Goal: Information Seeking & Learning: Learn about a topic

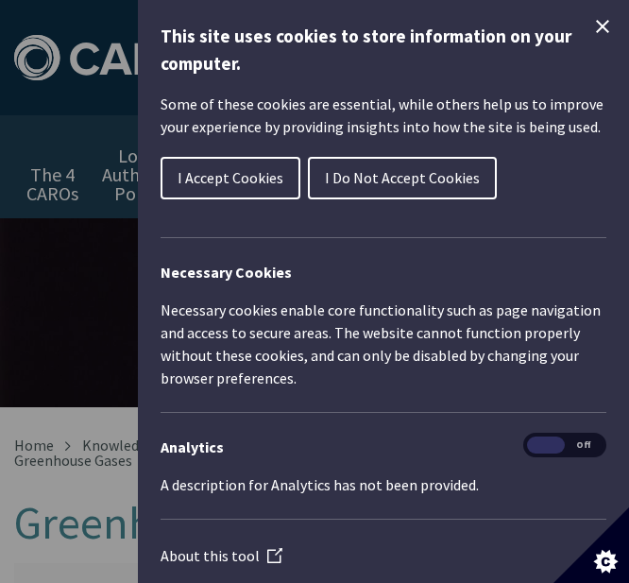
click at [598, 14] on div "This site uses cookies to store information on your computer. Some of these coo…" at bounding box center [383, 291] width 491 height 583
click at [596, 26] on icon "Close Cookie Control" at bounding box center [602, 26] width 13 height 13
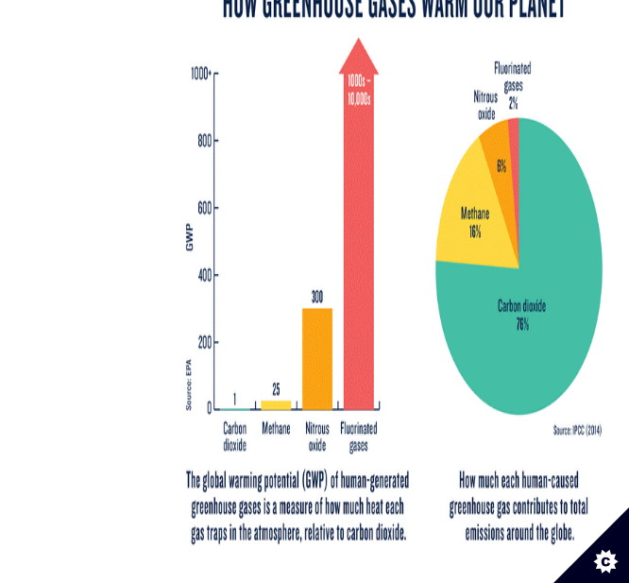
scroll to position [1227, 0]
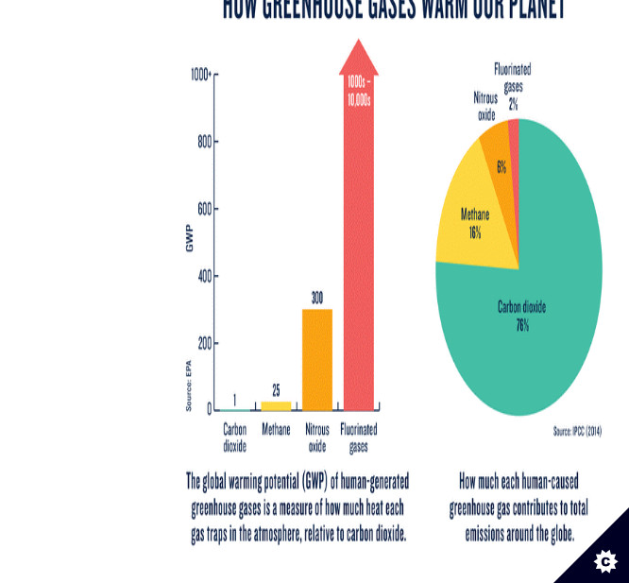
click at [522, 310] on img at bounding box center [394, 263] width 444 height 603
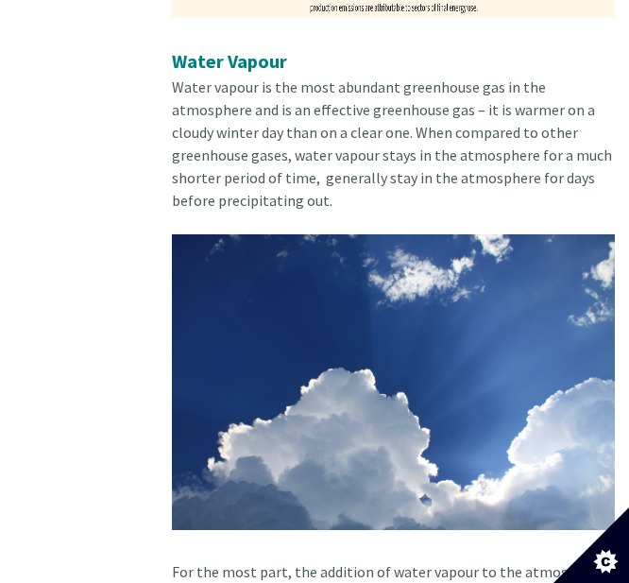
scroll to position [3022, 0]
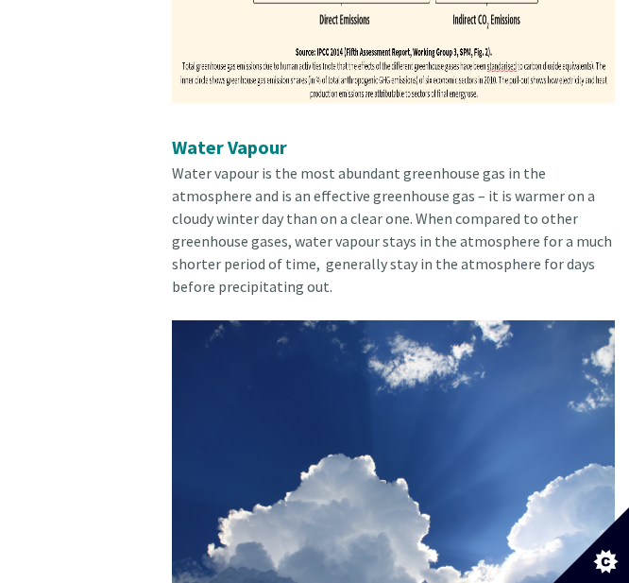
click at [414, 453] on img at bounding box center [394, 468] width 444 height 296
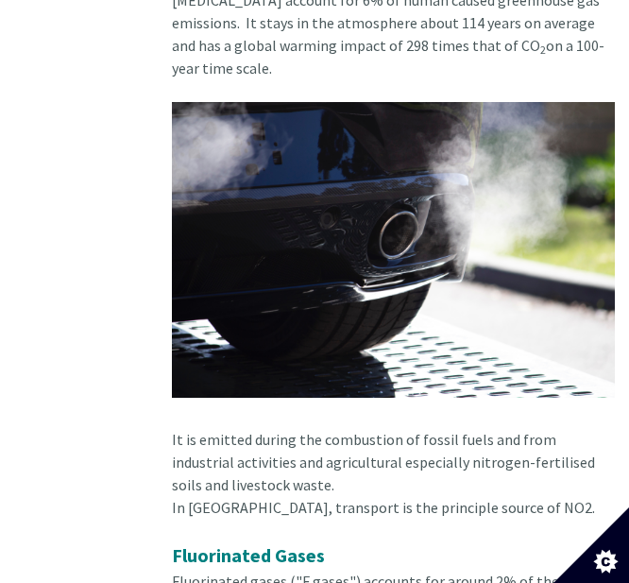
scroll to position [5479, 0]
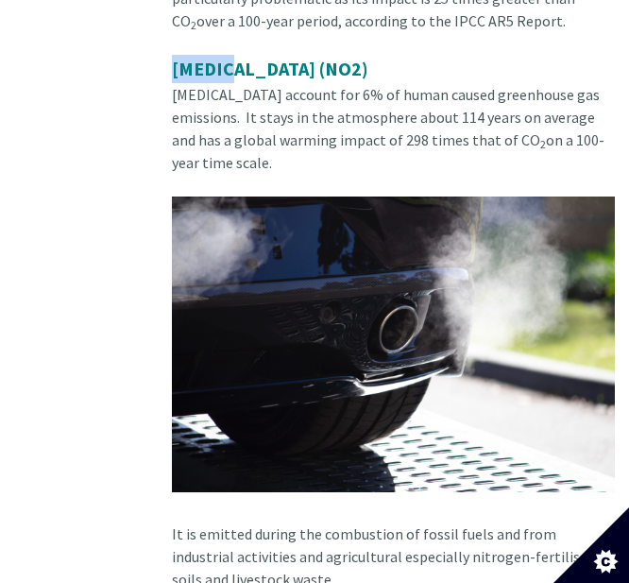
drag, startPoint x: 169, startPoint y: 81, endPoint x: 230, endPoint y: 91, distance: 61.2
click at [283, 80] on span "[MEDICAL_DATA] (NO2)" at bounding box center [270, 69] width 197 height 24
drag, startPoint x: 284, startPoint y: 92, endPoint x: 165, endPoint y: 86, distance: 119.2
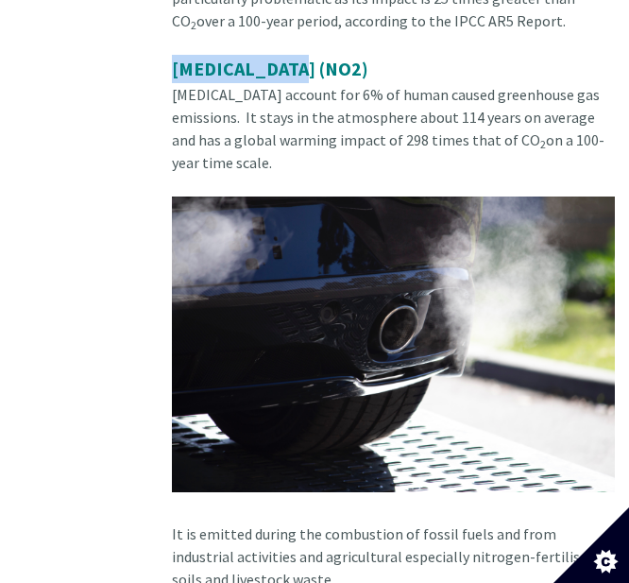
drag, startPoint x: 173, startPoint y: 83, endPoint x: 281, endPoint y: 84, distance: 107.7
click at [281, 80] on span "[MEDICAL_DATA] (NO2)" at bounding box center [270, 69] width 197 height 24
drag, startPoint x: 284, startPoint y: 93, endPoint x: 175, endPoint y: 80, distance: 110.3
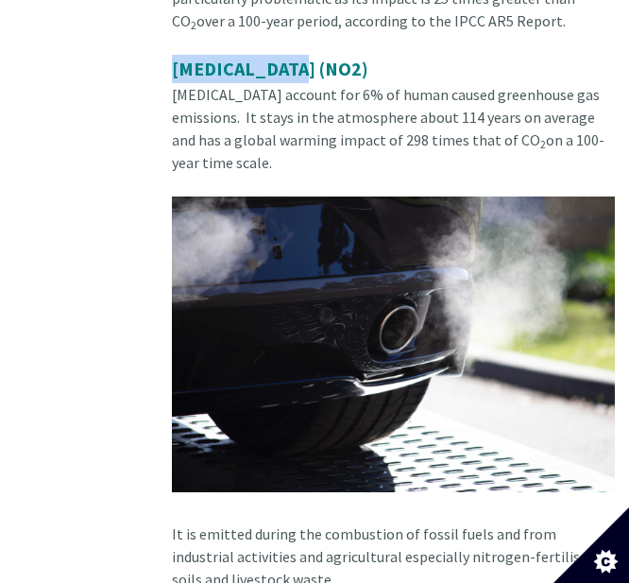
click at [175, 80] on span "[MEDICAL_DATA] (NO2)" at bounding box center [270, 69] width 197 height 24
copy span "[MEDICAL_DATA]"
drag, startPoint x: 567, startPoint y: 350, endPoint x: 579, endPoint y: 341, distance: 14.9
click at [567, 350] on img at bounding box center [394, 345] width 444 height 296
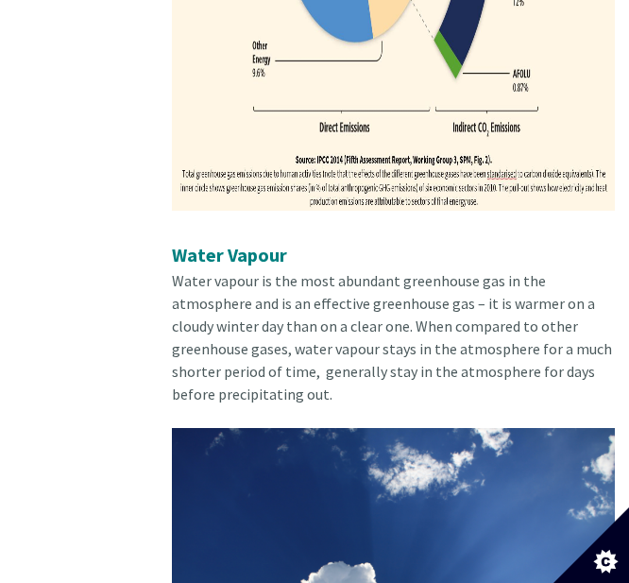
scroll to position [3022, 0]
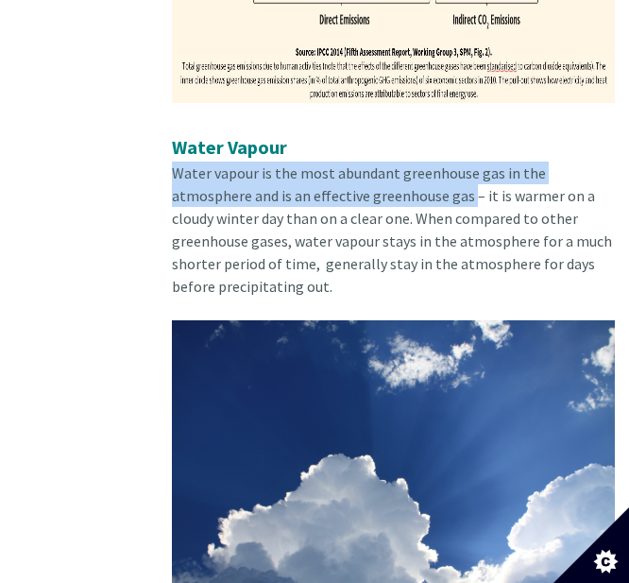
drag, startPoint x: 189, startPoint y: 216, endPoint x: 391, endPoint y: 247, distance: 204.4
click at [391, 247] on div "Water Vapour Water vapour is the most abundant greenhouse gas in the atmosphere…" at bounding box center [394, 226] width 444 height 187
drag, startPoint x: 385, startPoint y: 239, endPoint x: 165, endPoint y: 218, distance: 220.2
click at [165, 218] on div "What are the Greenhouse Gases? Greenhouse gases are naturally occurring gases i…" at bounding box center [394, 466] width 472 height 5851
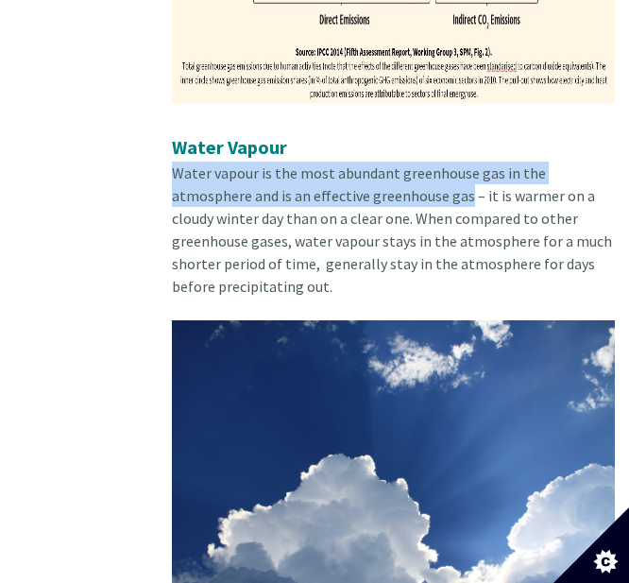
click at [165, 218] on div "What are the Greenhouse Gases? Greenhouse gases are naturally occurring gases i…" at bounding box center [394, 466] width 472 height 5851
drag, startPoint x: 171, startPoint y: 216, endPoint x: 391, endPoint y: 242, distance: 221.6
click at [391, 242] on div "Water Vapour Water vapour is the most abundant greenhouse gas in the atmosphere…" at bounding box center [394, 226] width 444 height 187
click at [388, 242] on span "Water vapour is the most abundant greenhouse gas in the atmosphere and is an ef…" at bounding box center [392, 229] width 440 height 132
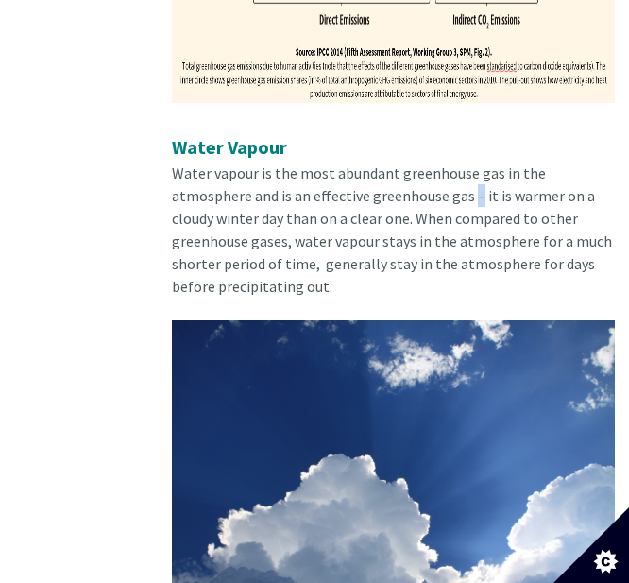
click at [388, 242] on span "Water vapour is the most abundant greenhouse gas in the atmosphere and is an ef…" at bounding box center [392, 229] width 440 height 132
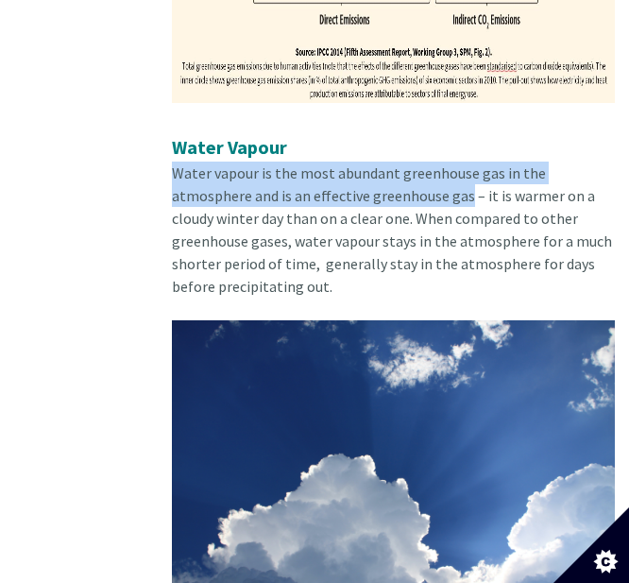
drag, startPoint x: 384, startPoint y: 240, endPoint x: 173, endPoint y: 217, distance: 211.9
click at [173, 217] on span "Water vapour is the most abundant greenhouse gas in the atmosphere and is an ef…" at bounding box center [392, 229] width 440 height 132
copy span "Water vapour is the most abundant greenhouse gas in the atmosphere and is an ef…"
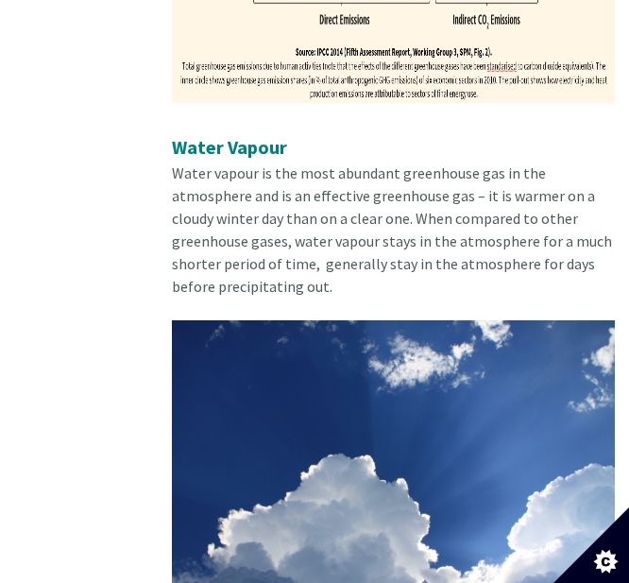
click at [443, 320] on div "Water Vapour Water vapour is the most abundant greenhouse gas in the atmosphere…" at bounding box center [394, 226] width 444 height 187
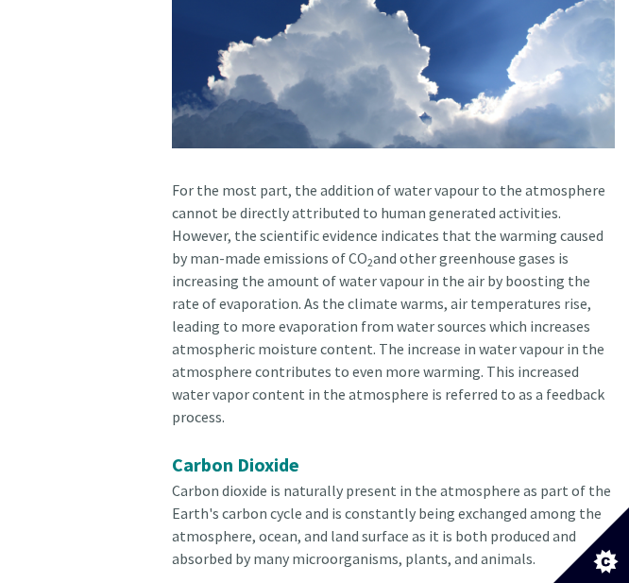
scroll to position [3495, 0]
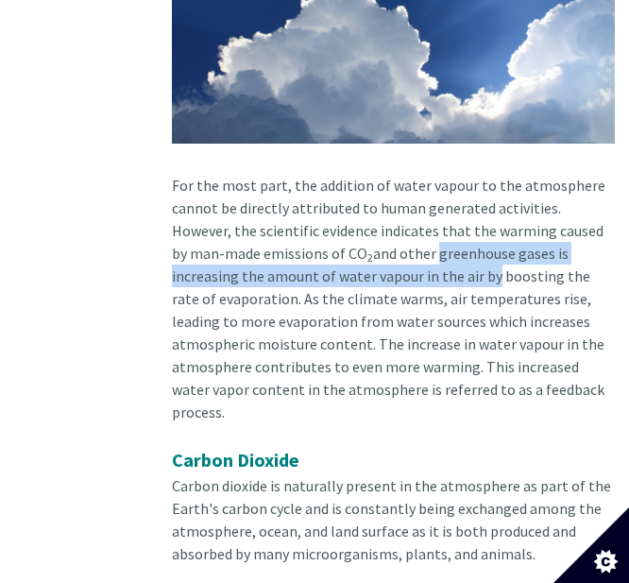
drag, startPoint x: 414, startPoint y: 291, endPoint x: 419, endPoint y: 325, distance: 34.3
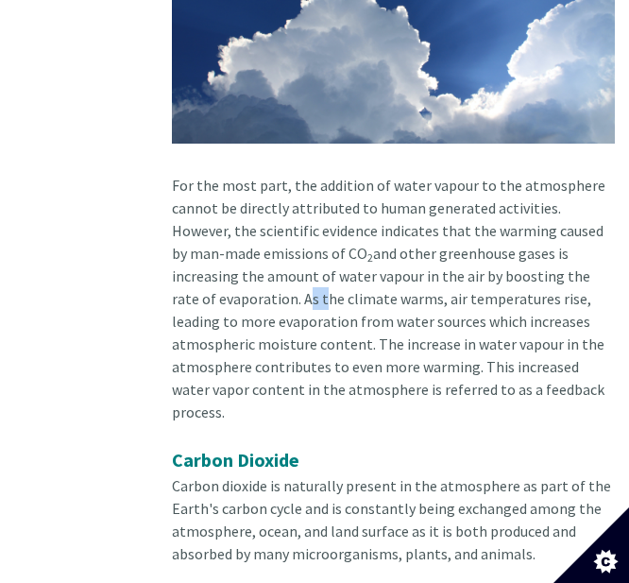
drag, startPoint x: 256, startPoint y: 335, endPoint x: 284, endPoint y: 346, distance: 30.2
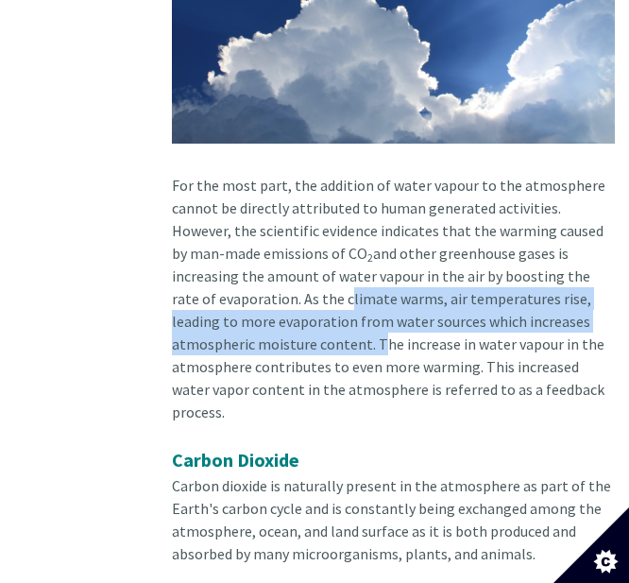
drag, startPoint x: 298, startPoint y: 351, endPoint x: 284, endPoint y: 387, distance: 39.1
drag, startPoint x: 256, startPoint y: 334, endPoint x: 286, endPoint y: 391, distance: 64.2
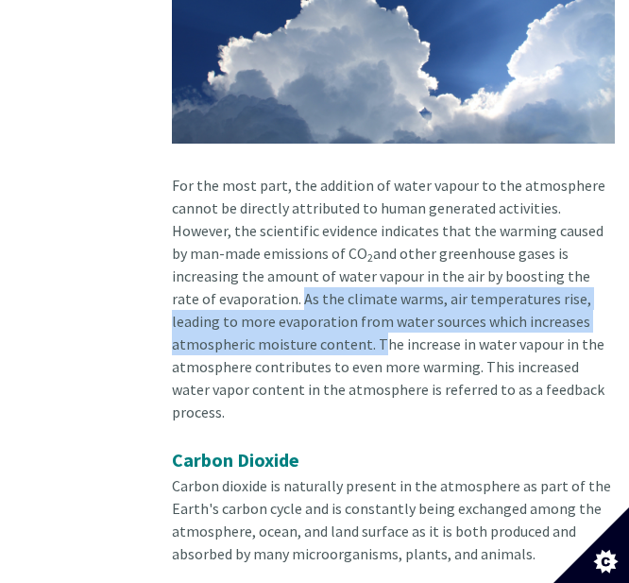
drag, startPoint x: 287, startPoint y: 389, endPoint x: 251, endPoint y: 337, distance: 63.2
drag, startPoint x: 251, startPoint y: 337, endPoint x: 273, endPoint y: 386, distance: 53.7
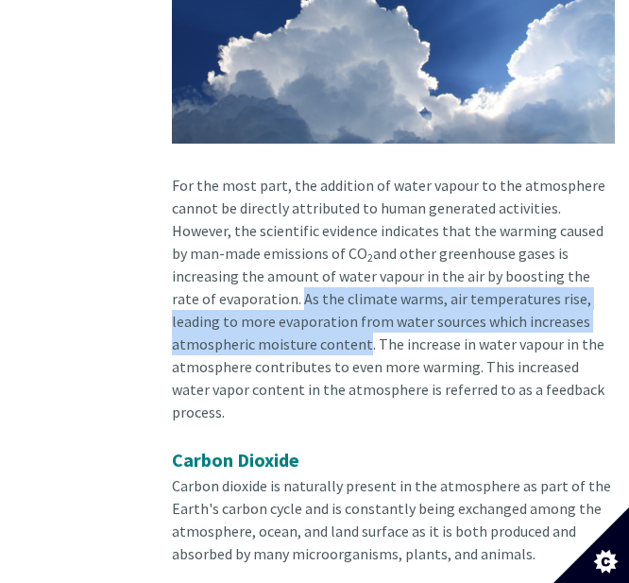
copy div "As the climate warms, air temperatures rise, leading to more evaporation from w…"
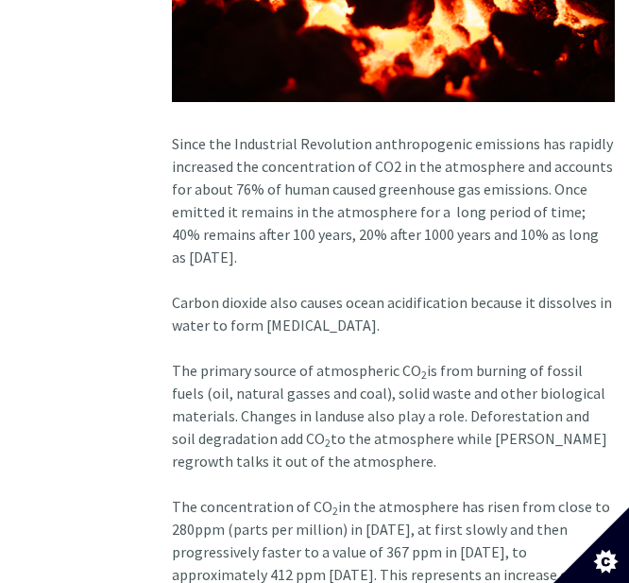
scroll to position [4157, 0]
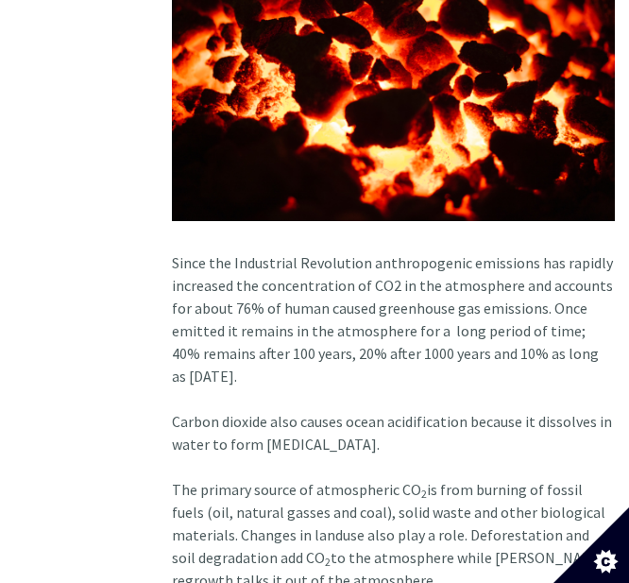
click at [515, 216] on img at bounding box center [394, 73] width 444 height 297
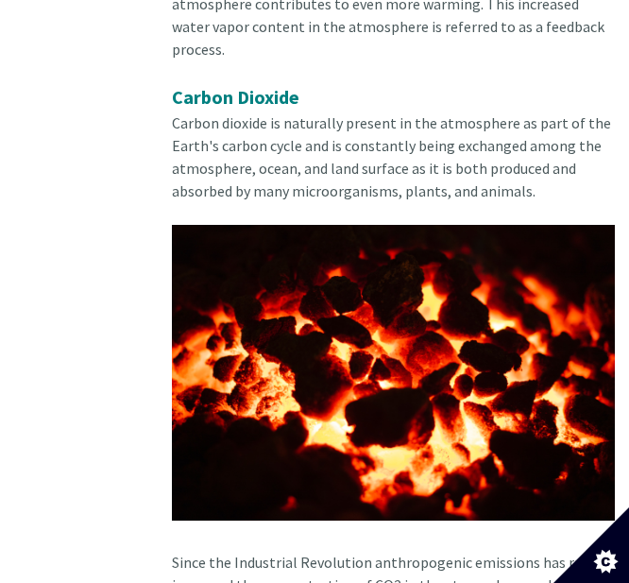
scroll to position [3685, 0]
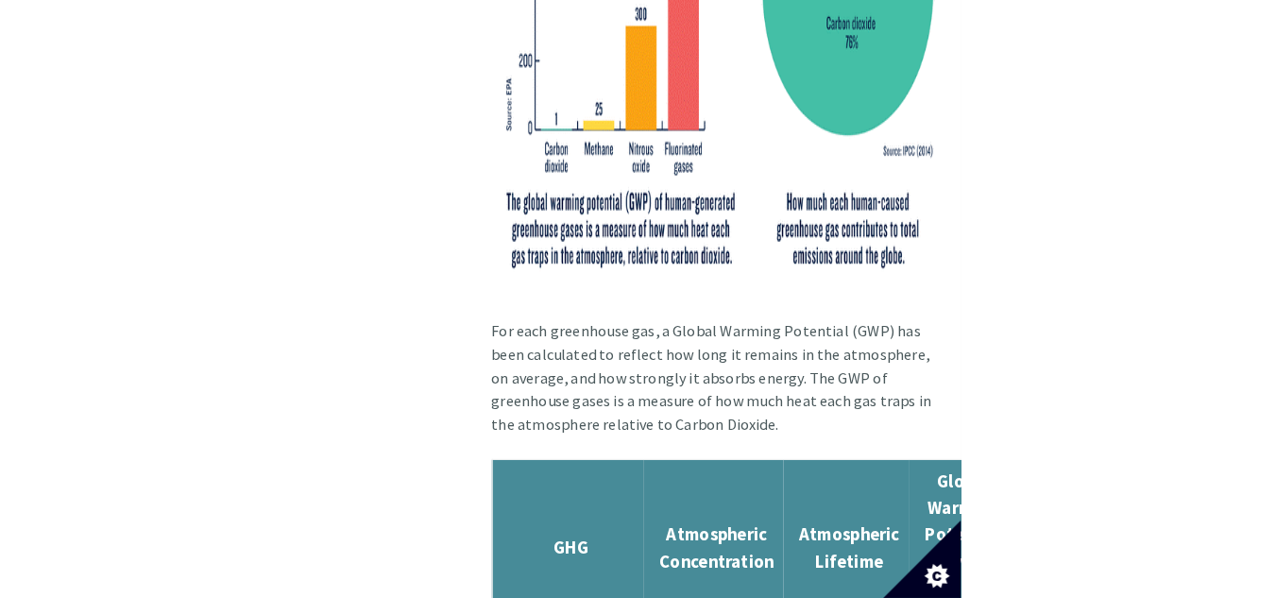
scroll to position [1532, 0]
